Goal: Use online tool/utility: Utilize a website feature to perform a specific function

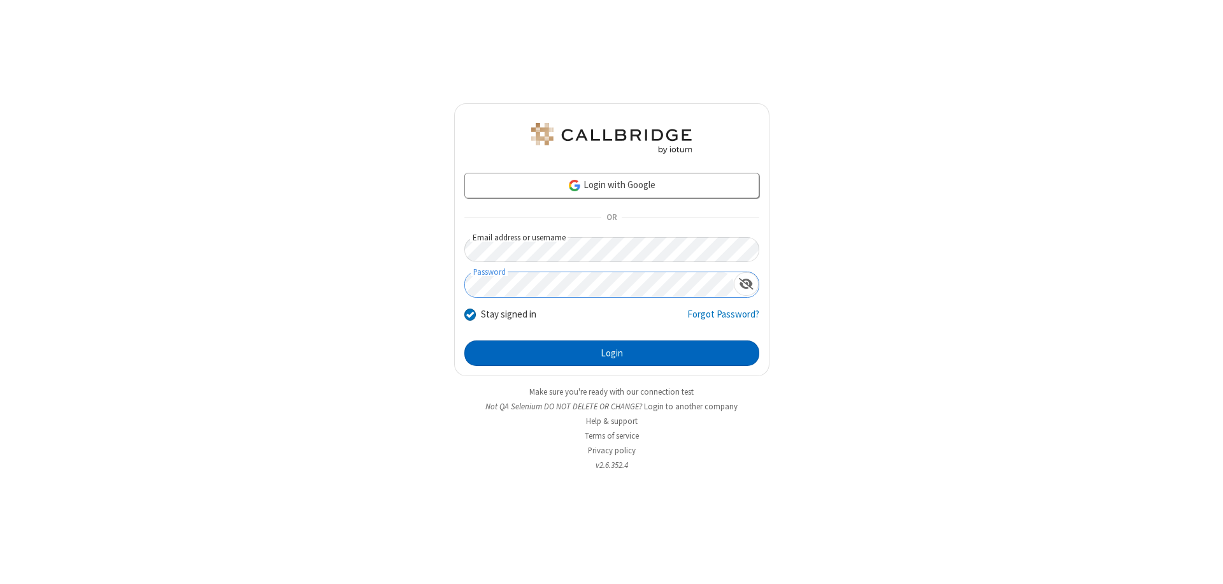
click at [612, 353] on button "Login" at bounding box center [611, 352] width 295 height 25
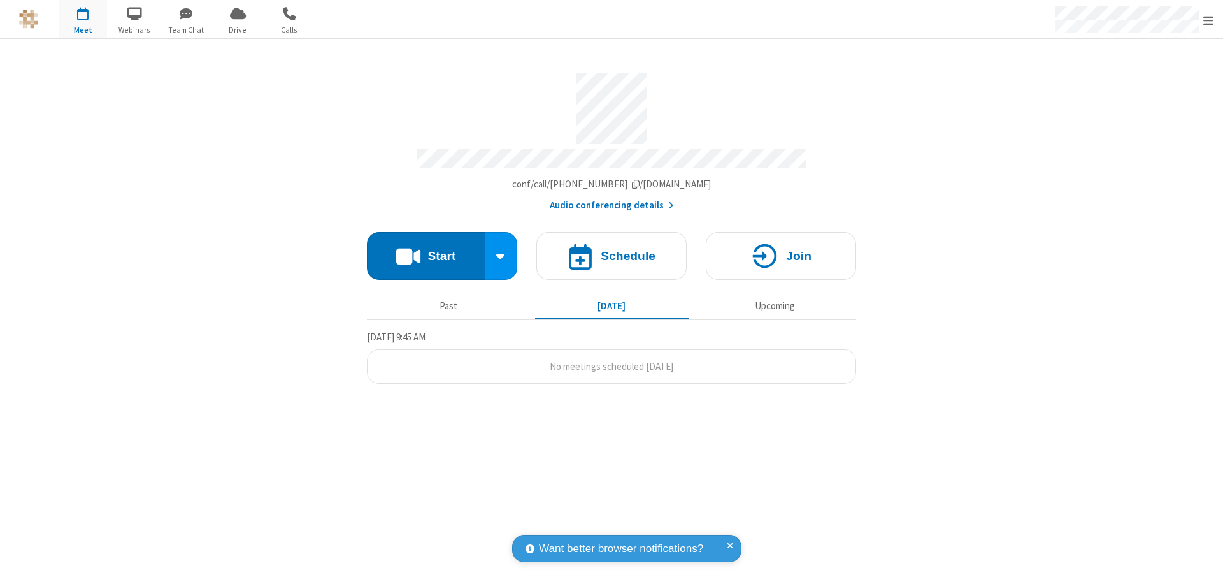
click at [426, 250] on button "Start" at bounding box center [426, 256] width 118 height 48
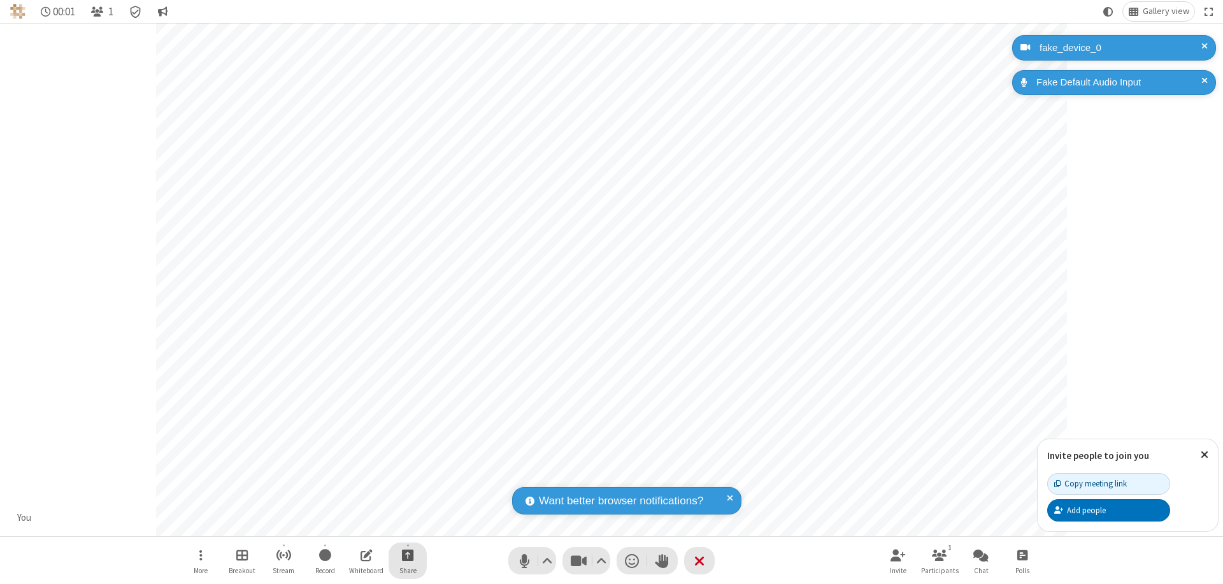
click at [408, 554] on span "Start sharing" at bounding box center [408, 555] width 12 height 16
click at [356, 501] on span "Present files & media" at bounding box center [356, 501] width 15 height 11
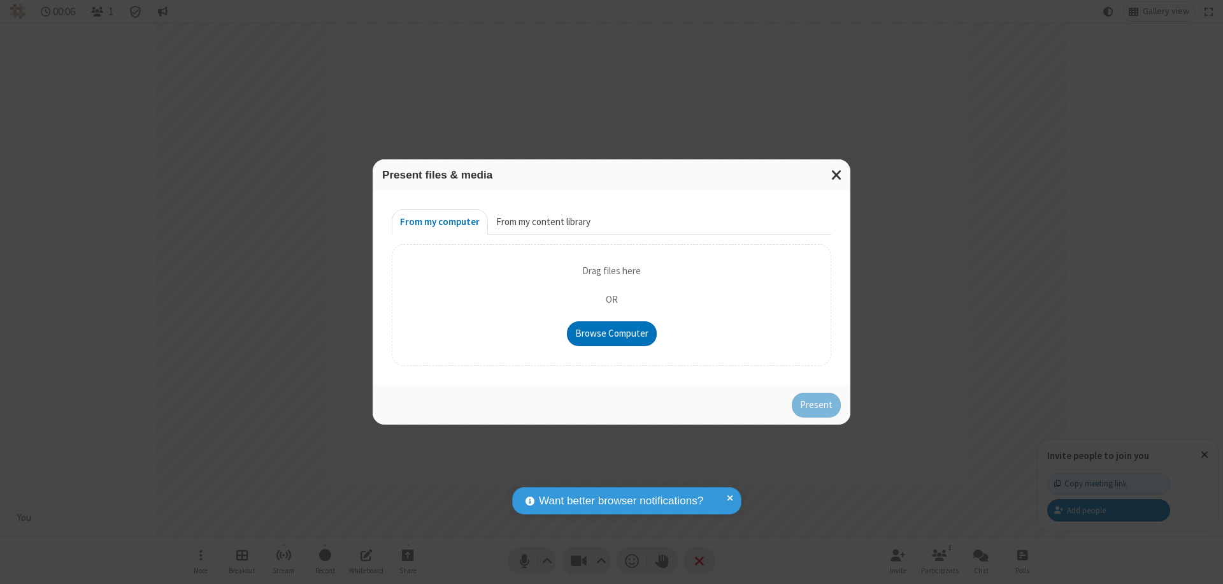
click at [542, 222] on button "From my content library" at bounding box center [543, 221] width 111 height 25
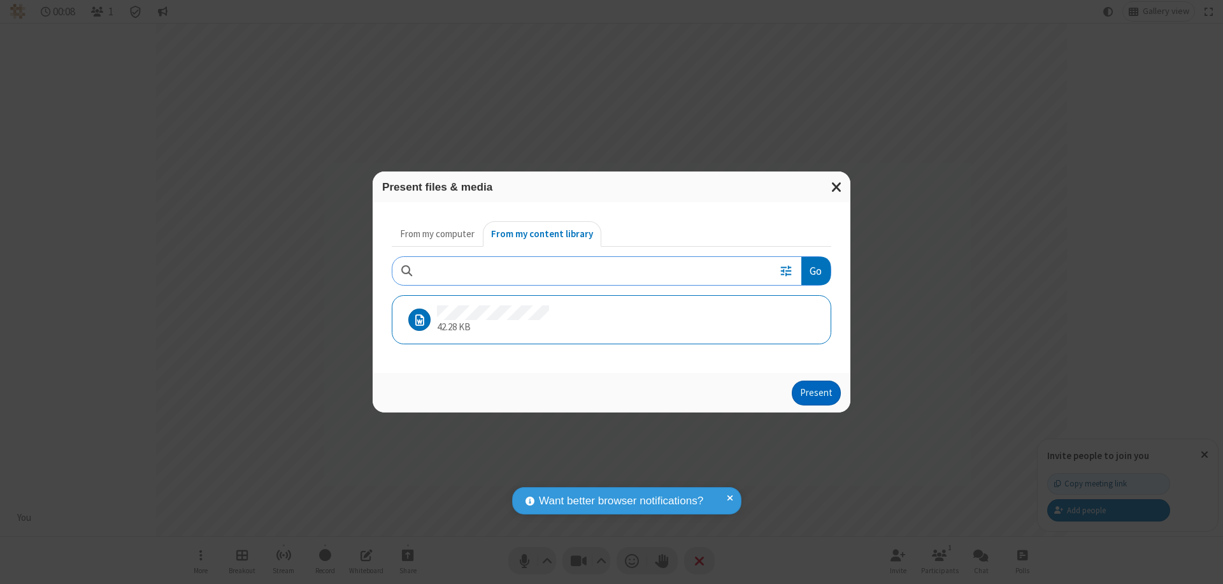
click at [817, 392] on button "Present" at bounding box center [816, 392] width 49 height 25
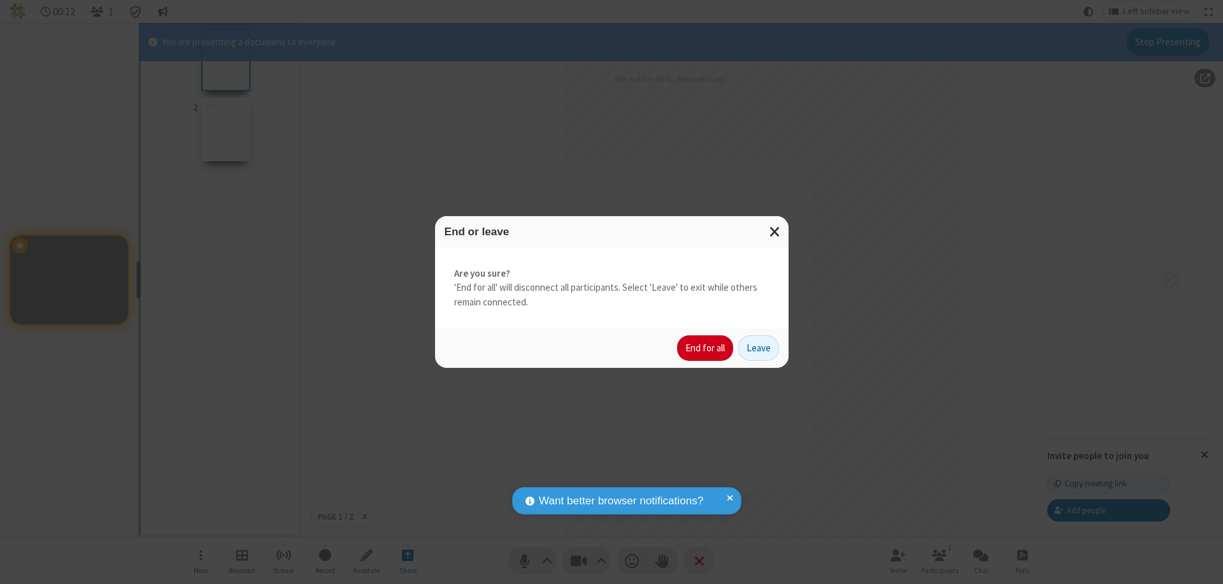
click at [706, 348] on button "End for all" at bounding box center [705, 347] width 56 height 25
